Goal: Navigation & Orientation: Find specific page/section

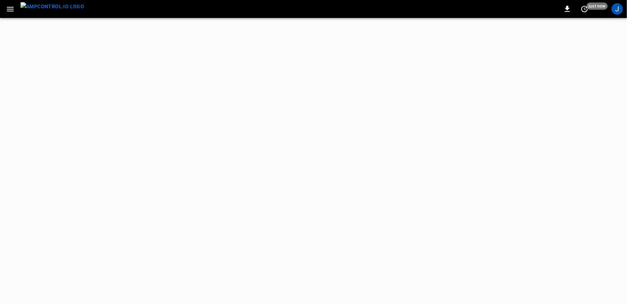
click at [614, 14] on div "J" at bounding box center [617, 9] width 14 height 14
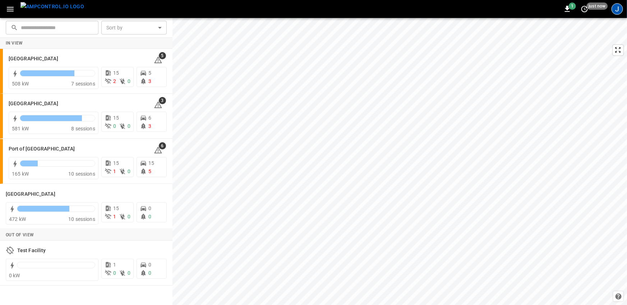
click at [617, 10] on div "J" at bounding box center [616, 8] width 11 height 11
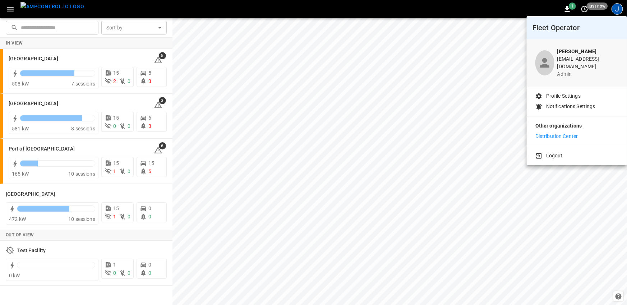
click at [83, 52] on div at bounding box center [313, 152] width 627 height 305
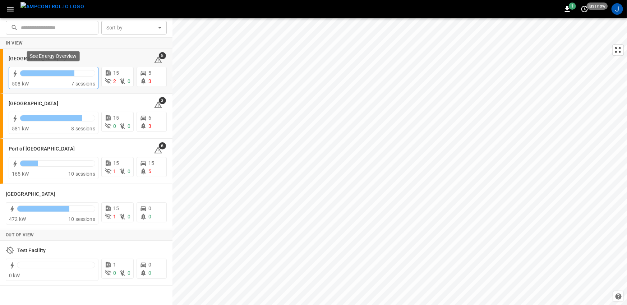
click at [81, 77] on div at bounding box center [57, 75] width 75 height 10
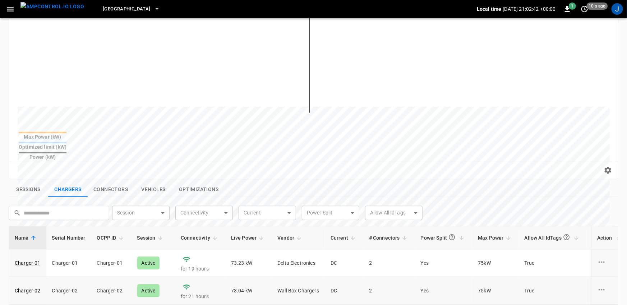
scroll to position [115, 0]
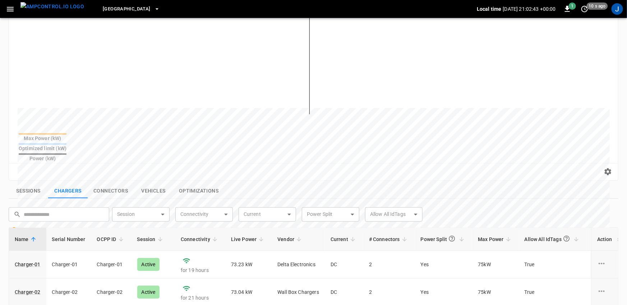
click at [13, 11] on icon "button" at bounding box center [10, 9] width 9 height 9
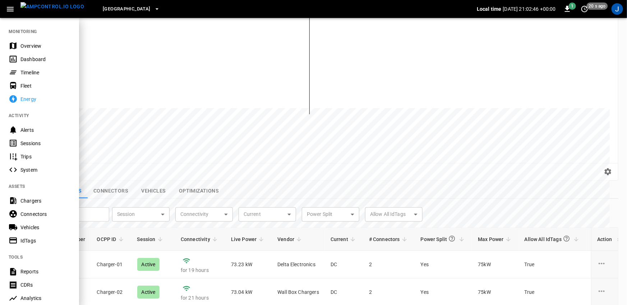
click at [35, 88] on div "Fleet" at bounding box center [45, 85] width 50 height 7
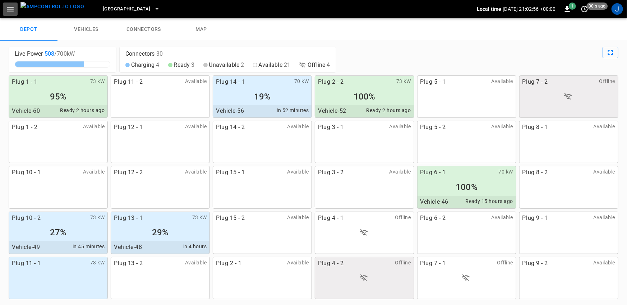
click at [11, 12] on icon "button" at bounding box center [10, 9] width 9 height 9
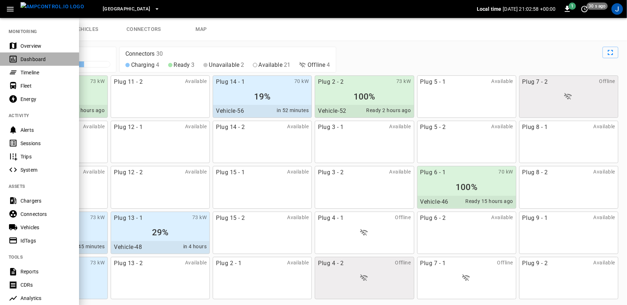
click at [38, 58] on div "Dashboard" at bounding box center [45, 59] width 50 height 7
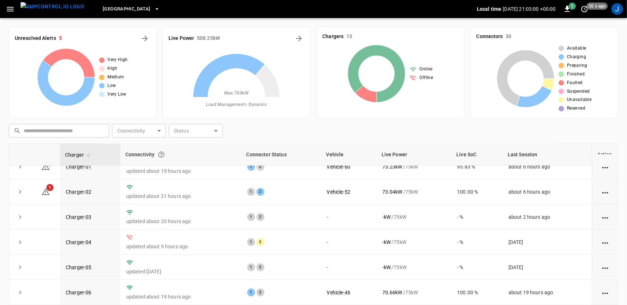
scroll to position [13, 0]
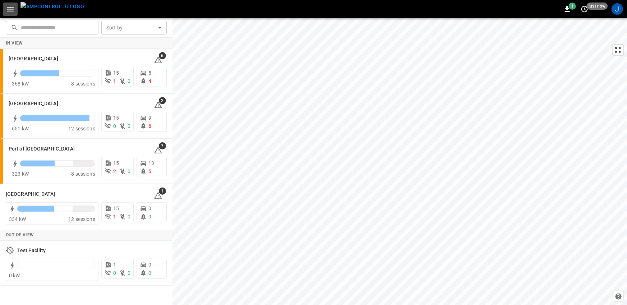
click at [9, 12] on icon "button" at bounding box center [10, 9] width 9 height 9
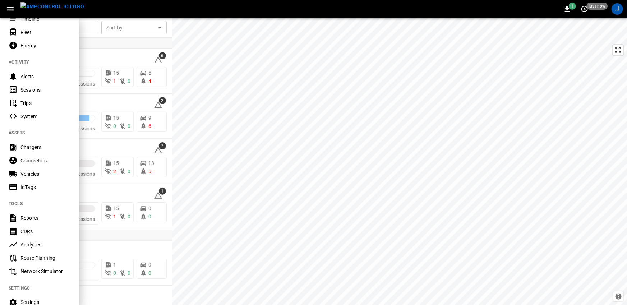
scroll to position [56, 0]
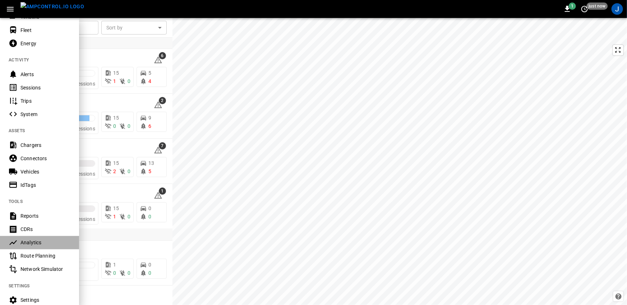
click at [27, 243] on div "Analytics" at bounding box center [45, 242] width 50 height 7
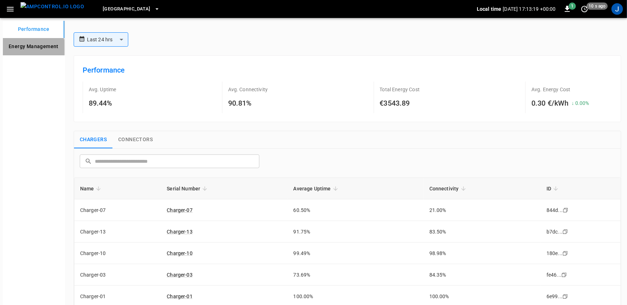
click at [20, 51] on Management "Energy Management" at bounding box center [33, 46] width 61 height 17
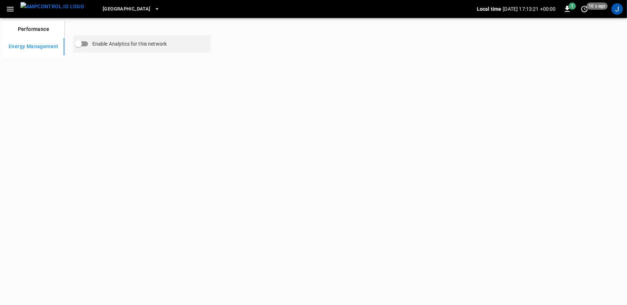
click at [32, 30] on button "Performance" at bounding box center [33, 29] width 61 height 17
